Goal: Information Seeking & Learning: Learn about a topic

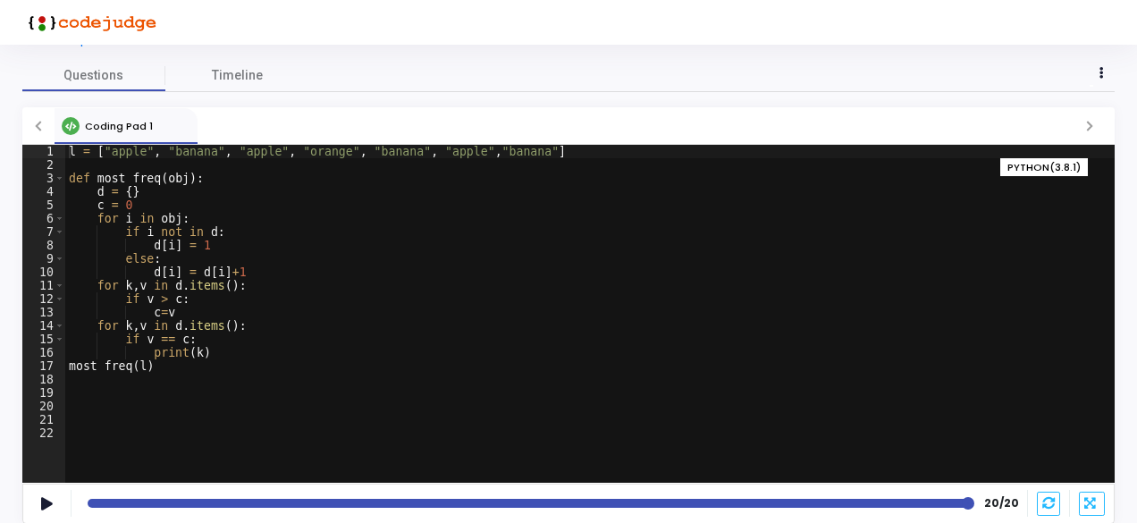
scroll to position [59, 0]
click at [236, 81] on span "Timeline" at bounding box center [237, 75] width 51 height 19
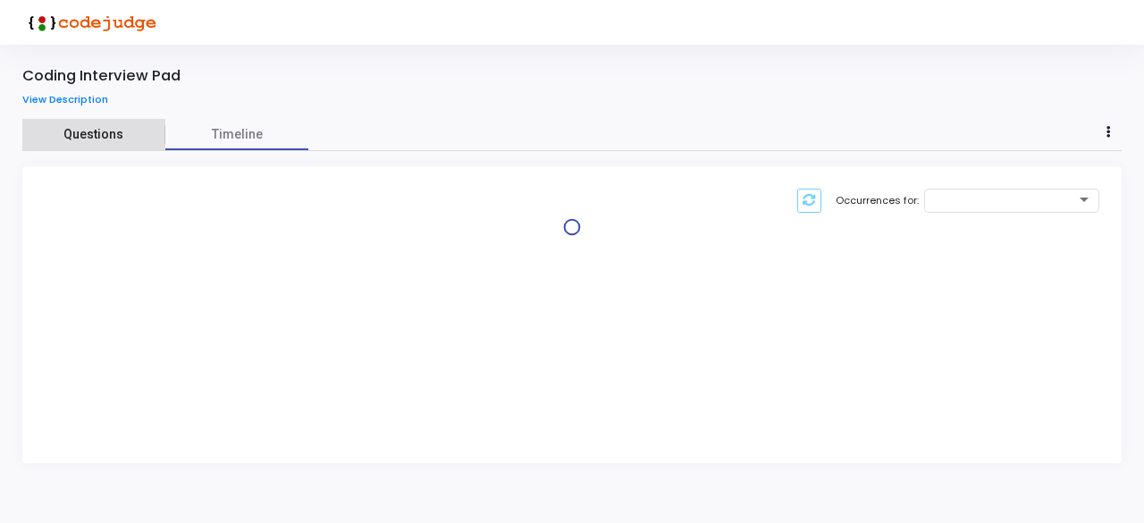
click at [97, 131] on span "Questions" at bounding box center [93, 134] width 143 height 19
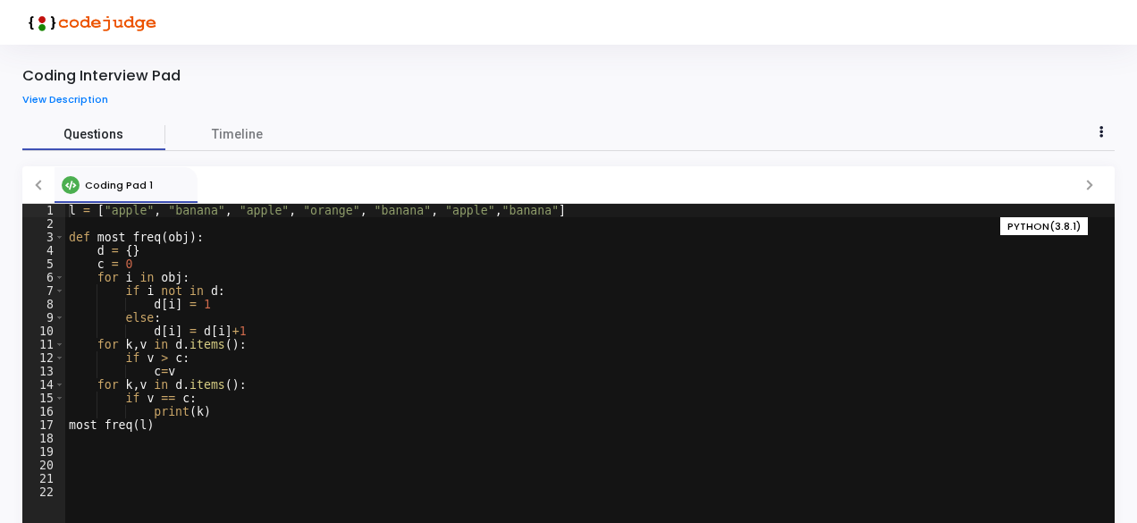
scroll to position [59, 0]
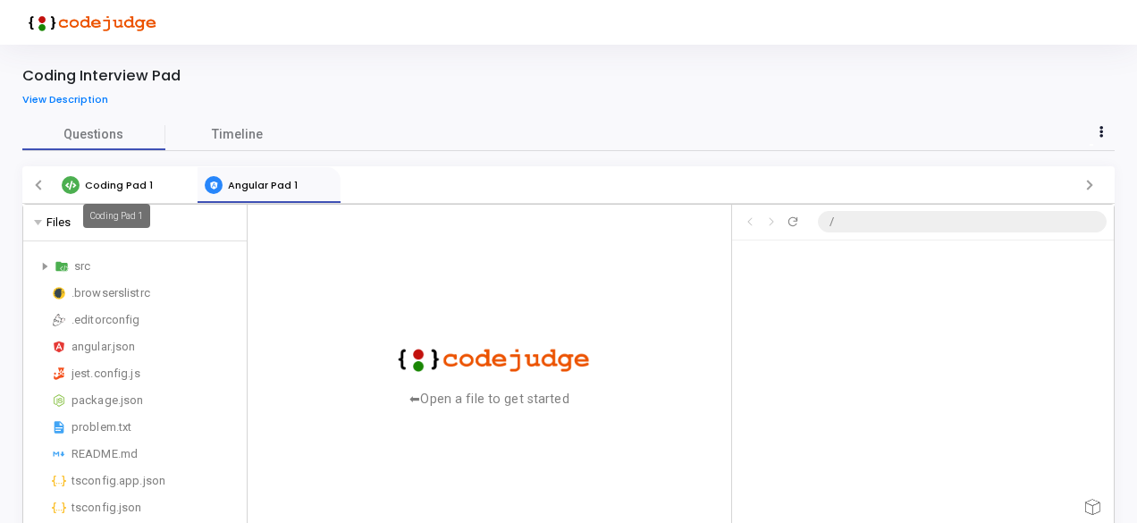
click at [97, 191] on mat-tooltip-component "Coding Pad 1" at bounding box center [117, 215] width 92 height 49
click at [103, 182] on span "Coding Pad 1" at bounding box center [119, 185] width 68 height 14
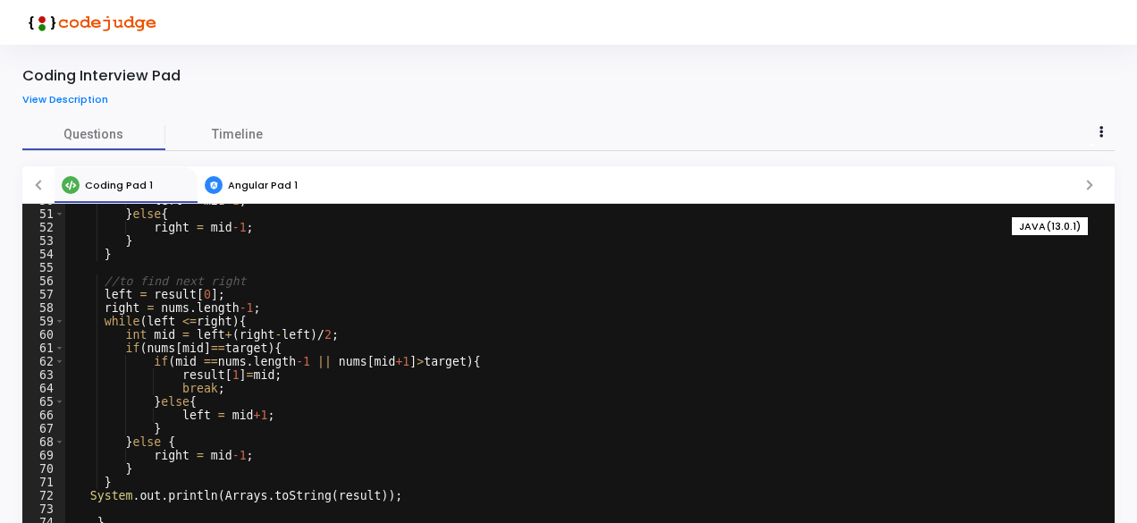
scroll to position [59, 0]
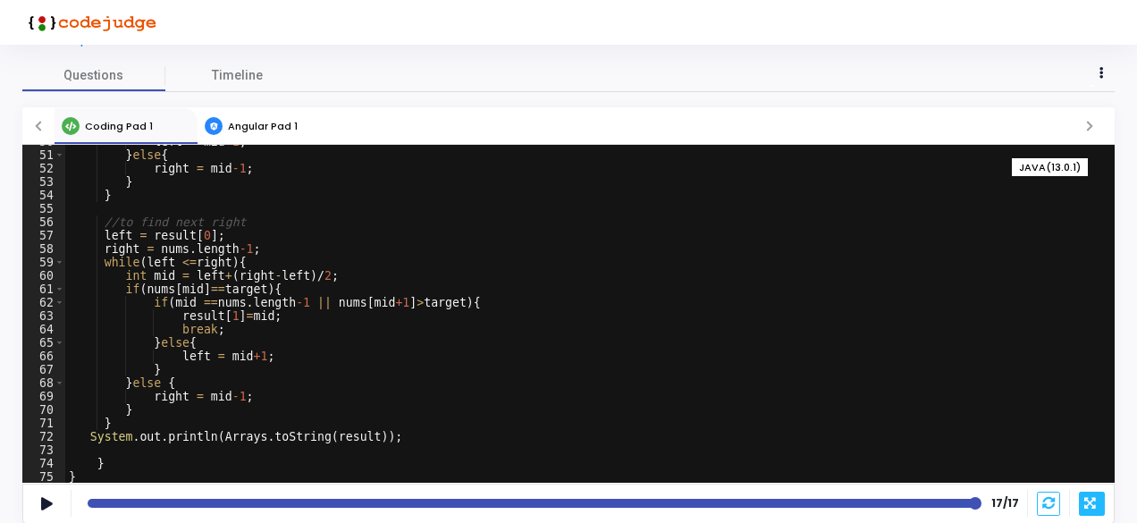
click at [1086, 499] on icon at bounding box center [1091, 503] width 15 height 13
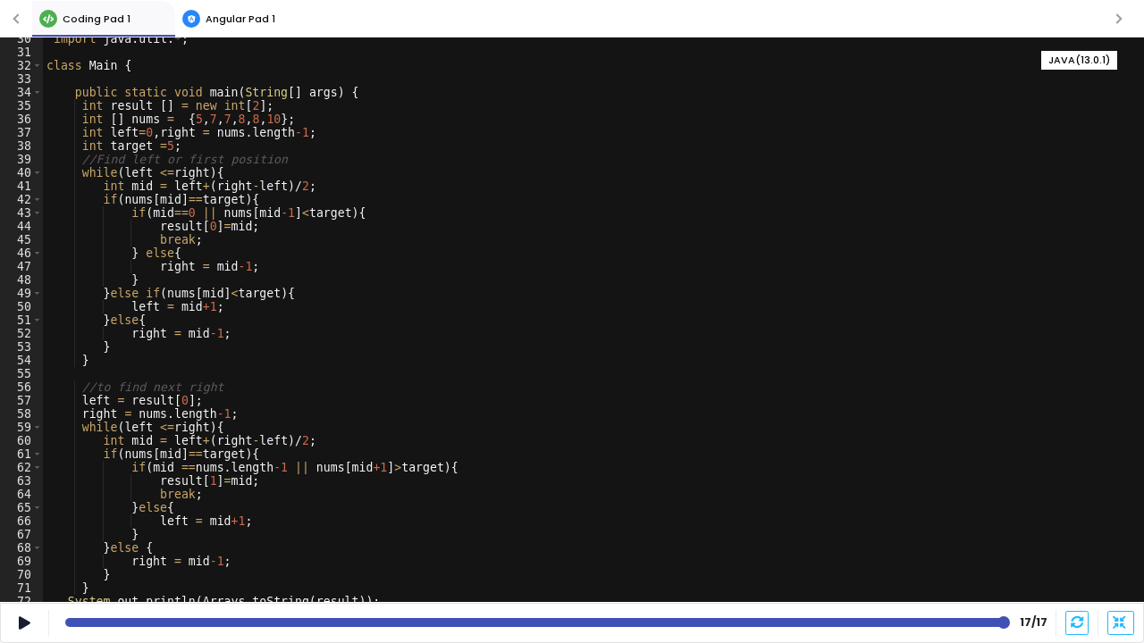
scroll to position [440, 0]
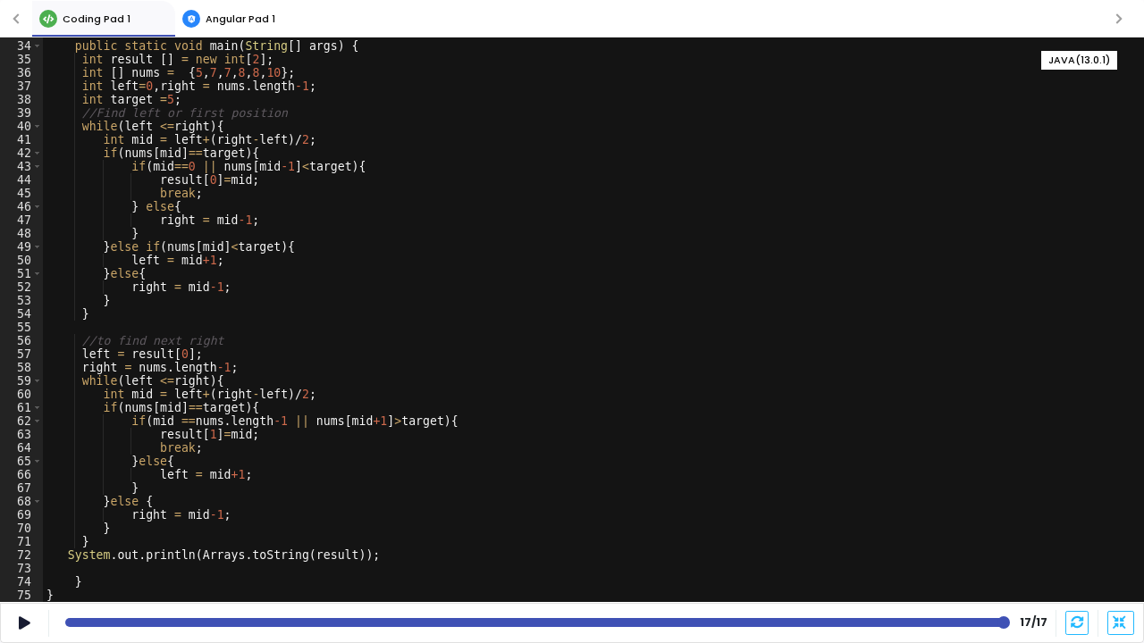
click at [241, 23] on span "Angular Pad 1" at bounding box center [241, 19] width 70 height 14
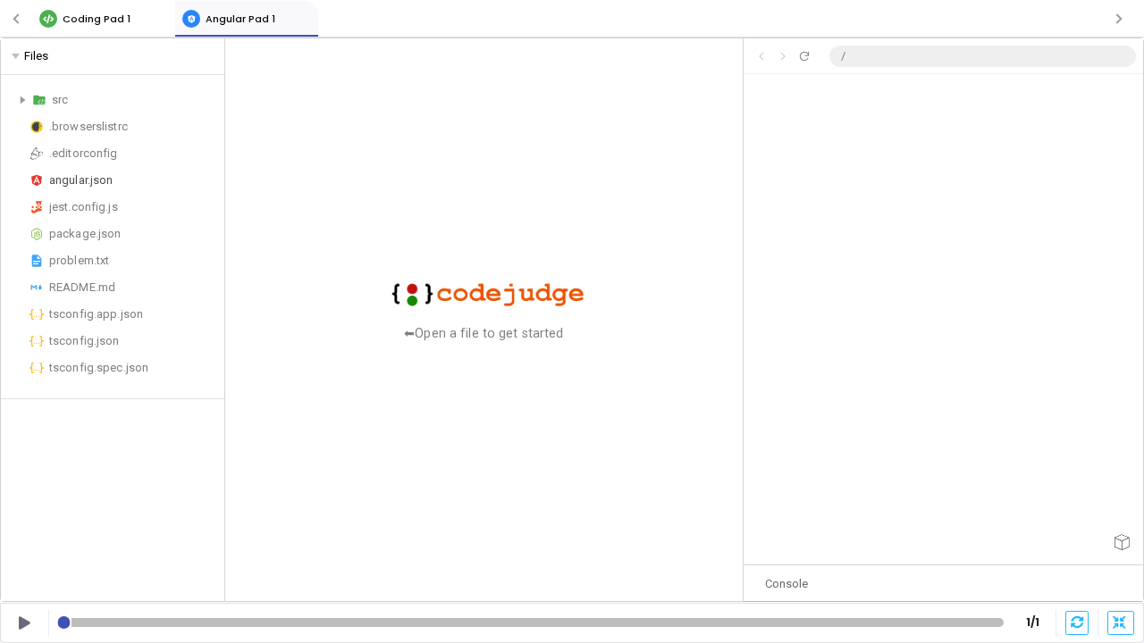
click at [75, 179] on div "angular.json" at bounding box center [133, 180] width 168 height 21
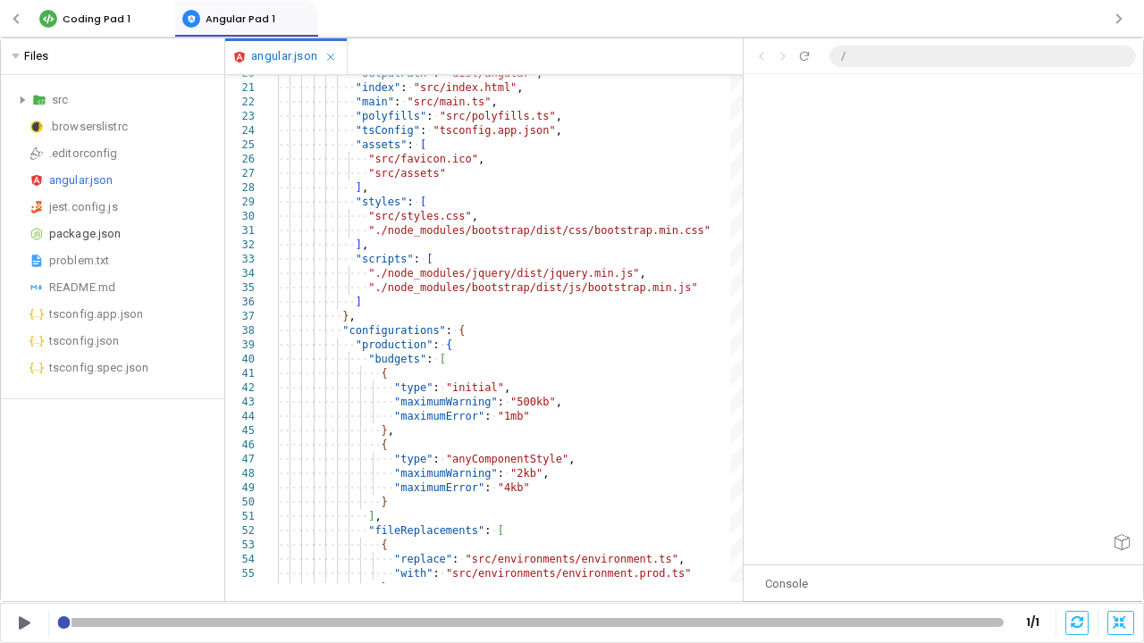
click at [78, 237] on div "package.json" at bounding box center [133, 233] width 168 height 21
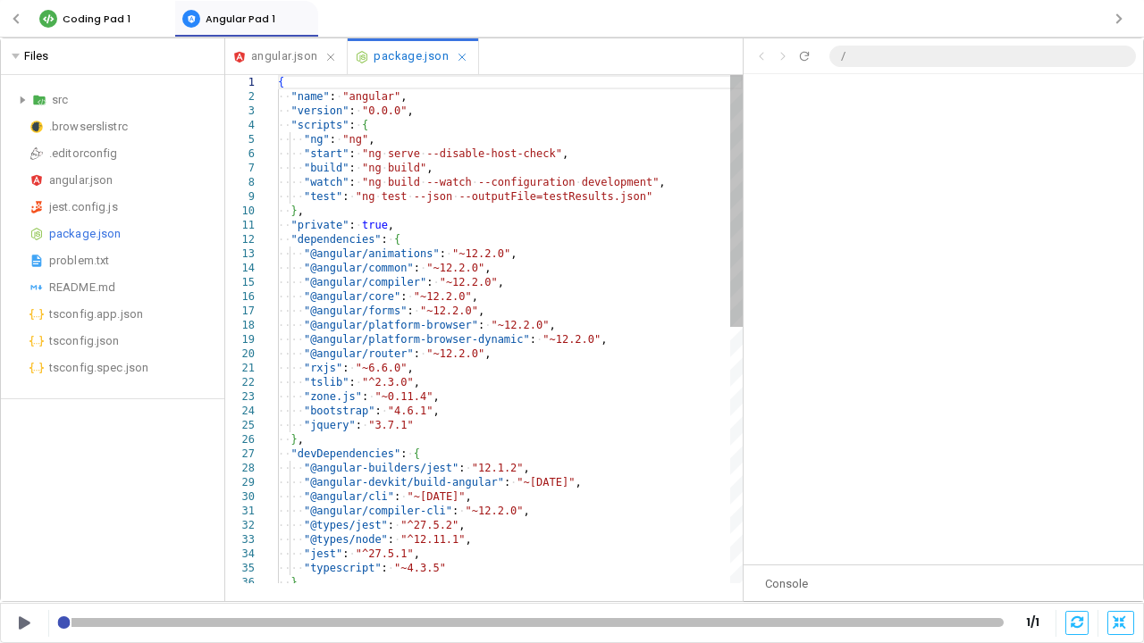
scroll to position [91, 0]
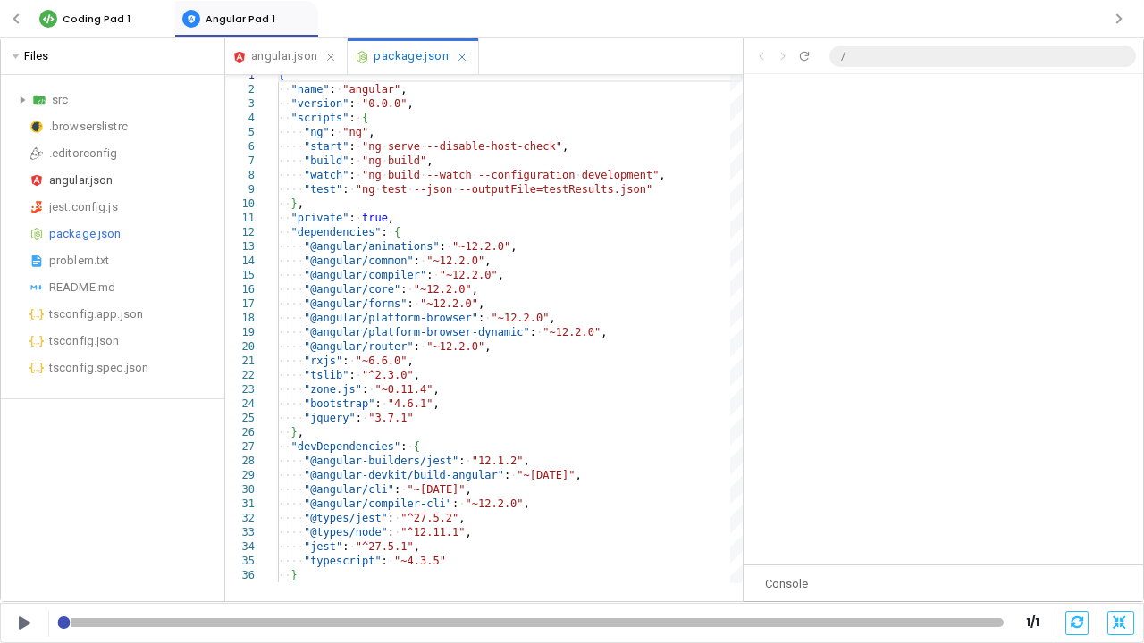
click at [98, 183] on div "angular.json" at bounding box center [133, 180] width 168 height 21
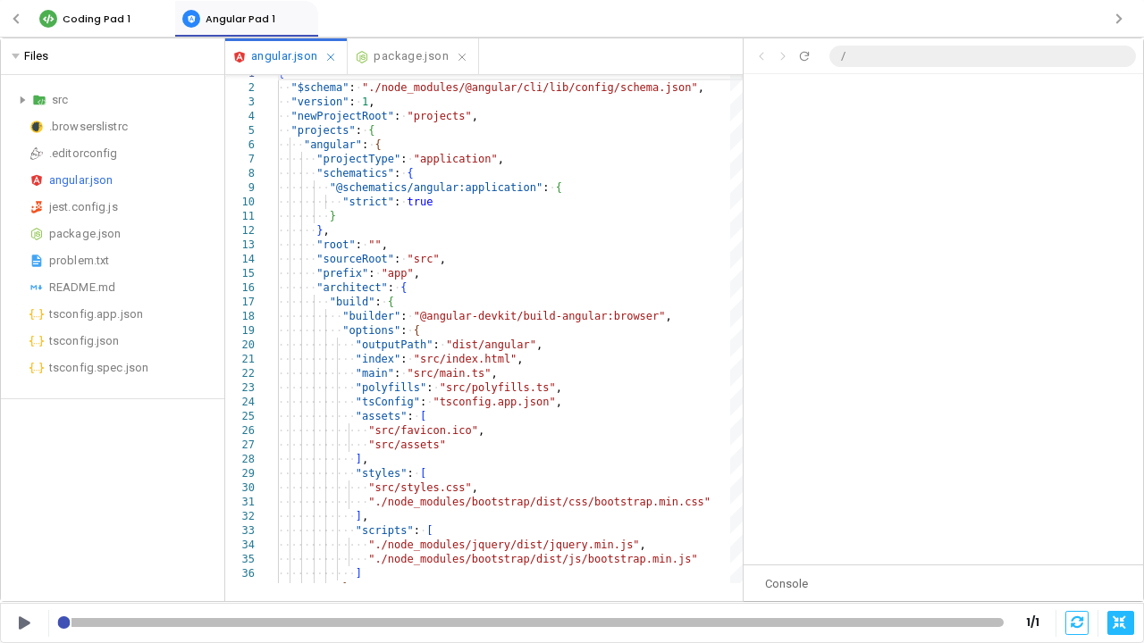
click at [1116, 522] on icon at bounding box center [1121, 623] width 16 height 13
